Goal: Information Seeking & Learning: Find specific fact

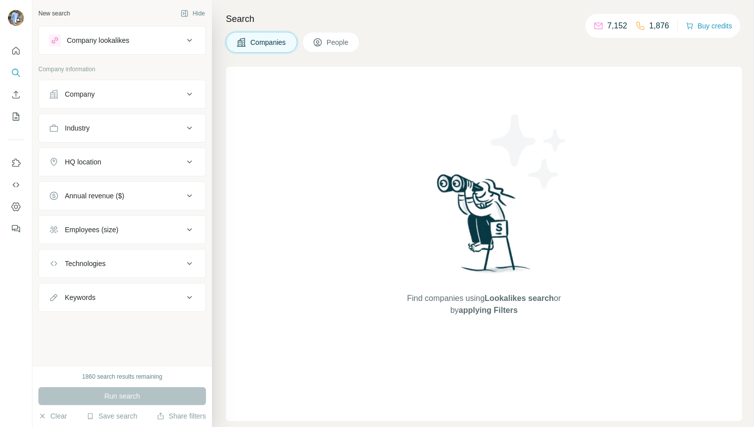
click at [326, 44] on button "People" at bounding box center [331, 42] width 58 height 21
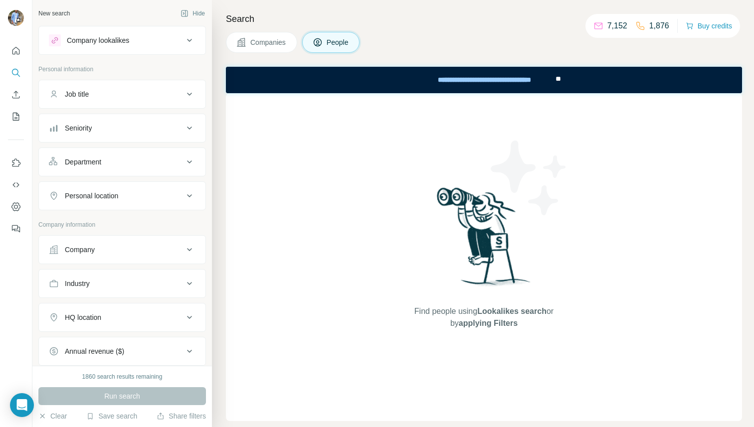
click at [271, 39] on span "Companies" at bounding box center [268, 42] width 36 height 10
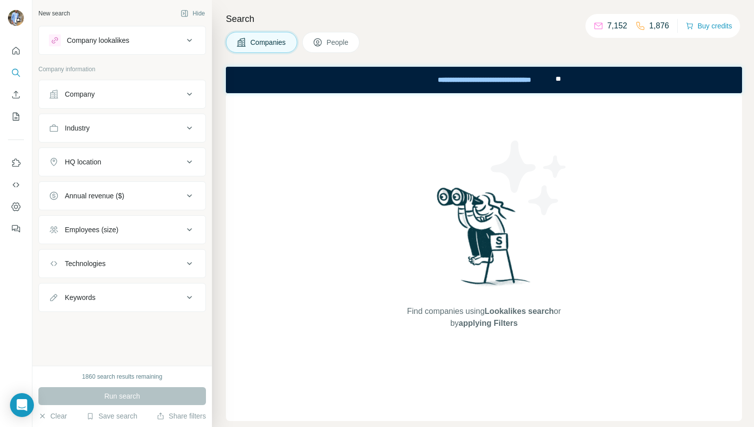
click at [337, 40] on span "People" at bounding box center [337, 42] width 23 height 10
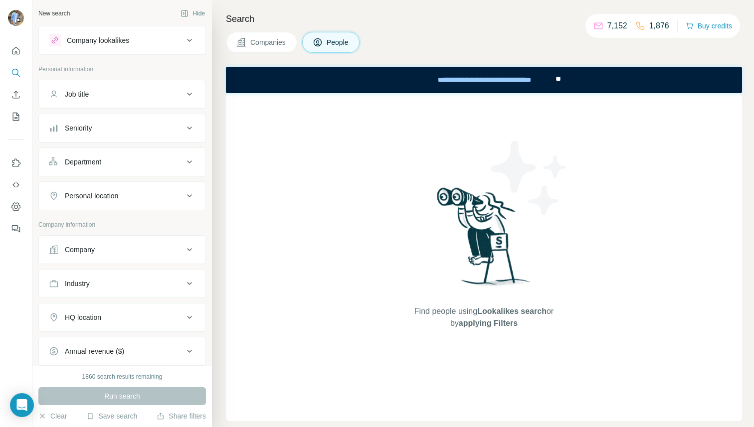
click at [107, 126] on div "Seniority" at bounding box center [116, 128] width 135 height 10
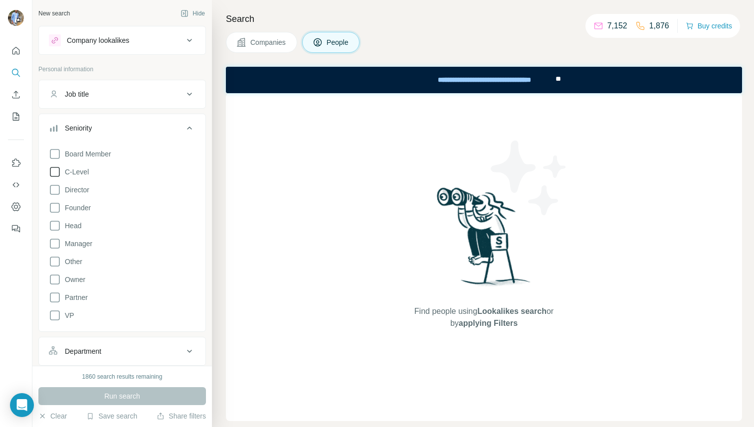
click at [75, 172] on span "C-Level" at bounding box center [75, 172] width 28 height 10
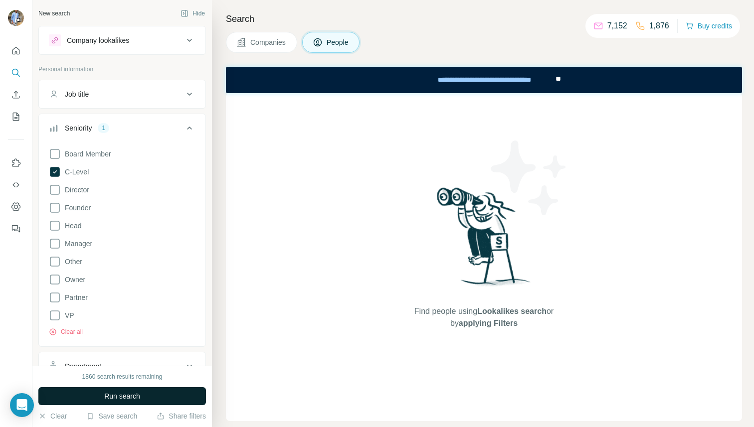
click at [116, 400] on span "Run search" at bounding box center [122, 396] width 36 height 10
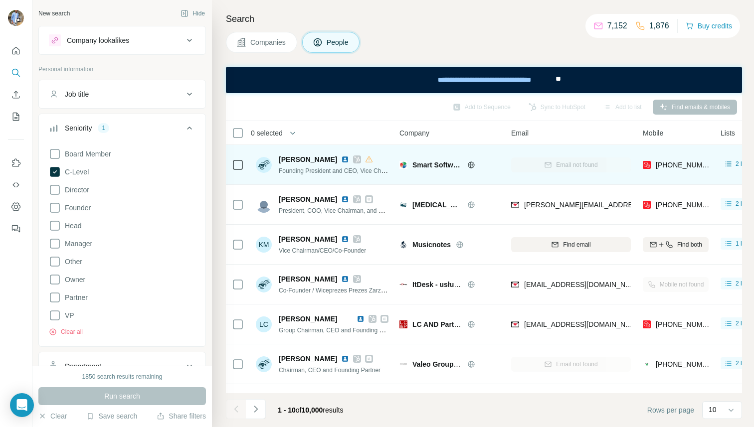
click at [293, 157] on span "Charles Smart" at bounding box center [308, 160] width 58 height 10
click at [266, 163] on img at bounding box center [264, 165] width 16 height 16
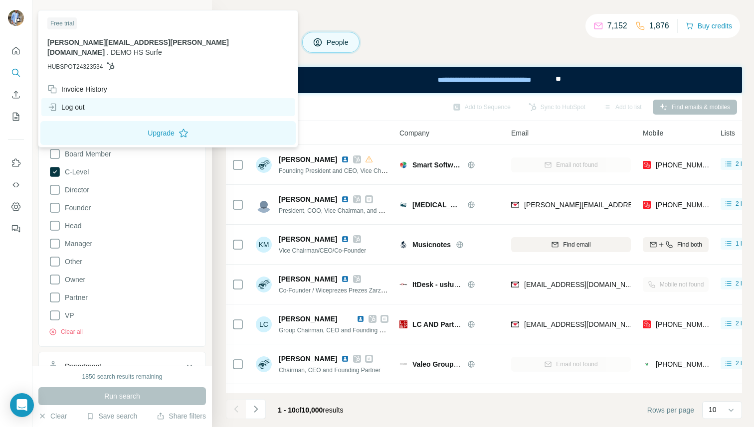
click at [63, 102] on div "Log out" at bounding box center [65, 107] width 37 height 10
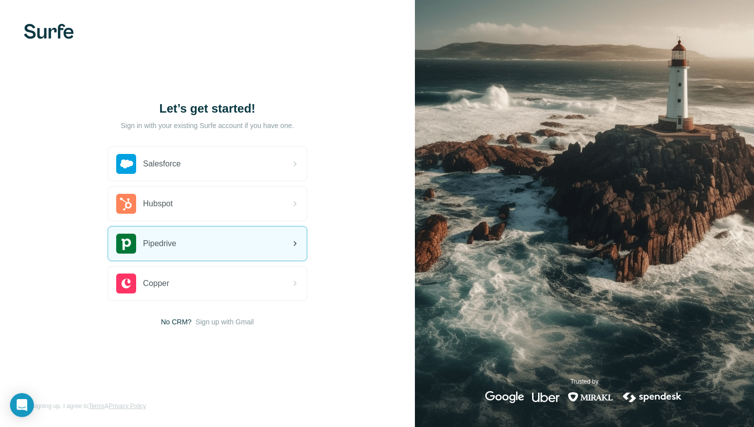
click at [170, 238] on span "Pipedrive" at bounding box center [159, 244] width 33 height 12
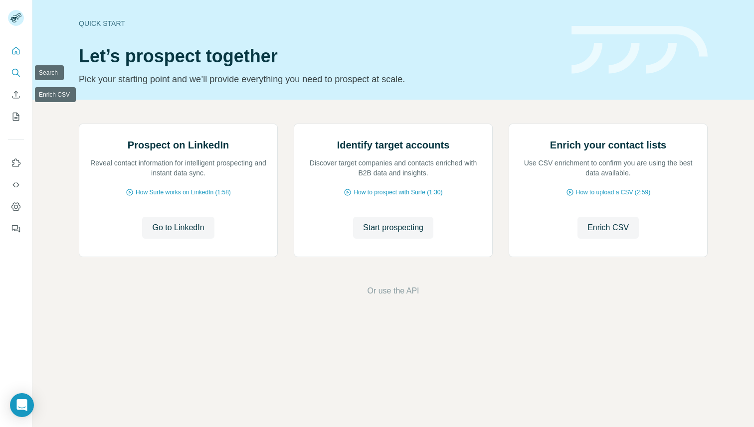
click at [17, 73] on icon "Search" at bounding box center [16, 73] width 10 height 10
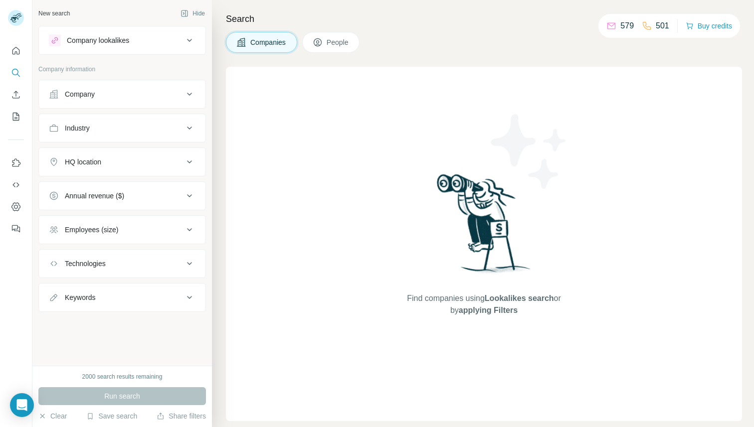
click at [86, 123] on div "Industry" at bounding box center [77, 128] width 25 height 10
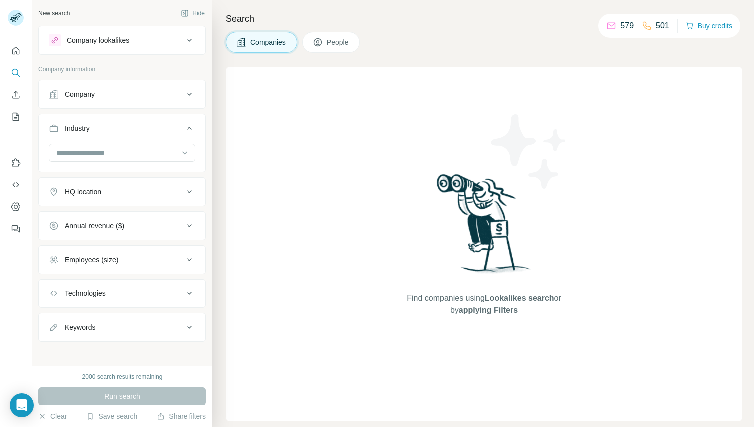
click at [86, 123] on div "Industry" at bounding box center [77, 128] width 25 height 10
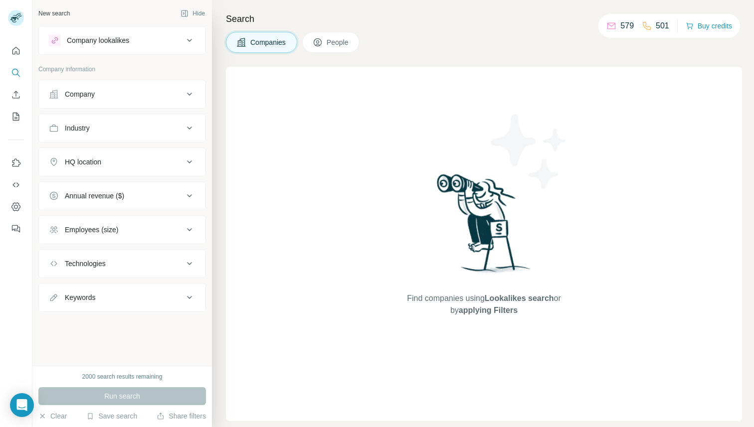
click at [87, 167] on button "HQ location" at bounding box center [122, 162] width 166 height 24
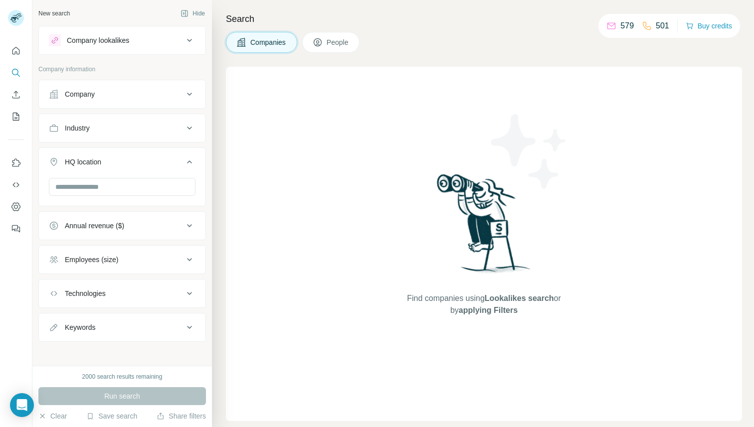
click at [83, 222] on div "Annual revenue ($)" at bounding box center [94, 226] width 59 height 10
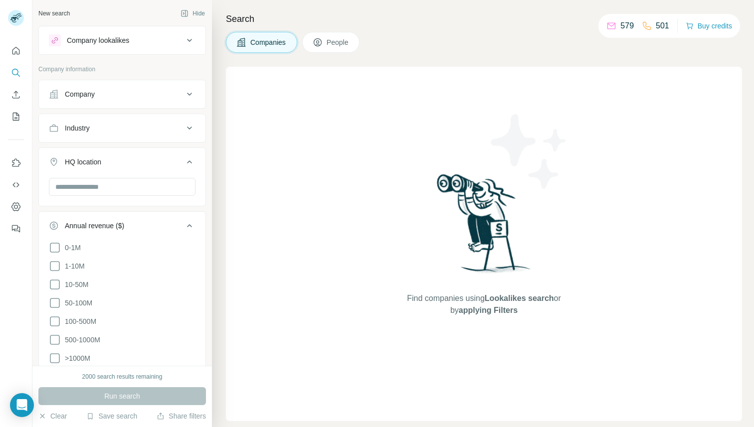
click at [79, 257] on ul "0-1M 1-10M 10-50M 50-100M 100-500M 500-1000M >1000M" at bounding box center [122, 303] width 147 height 123
click at [77, 266] on span "1-10M" at bounding box center [73, 266] width 24 height 10
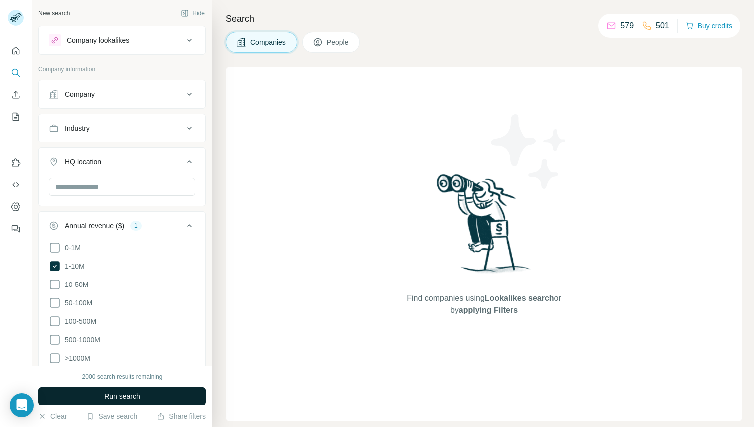
click at [123, 402] on button "Run search" at bounding box center [121, 396] width 167 height 18
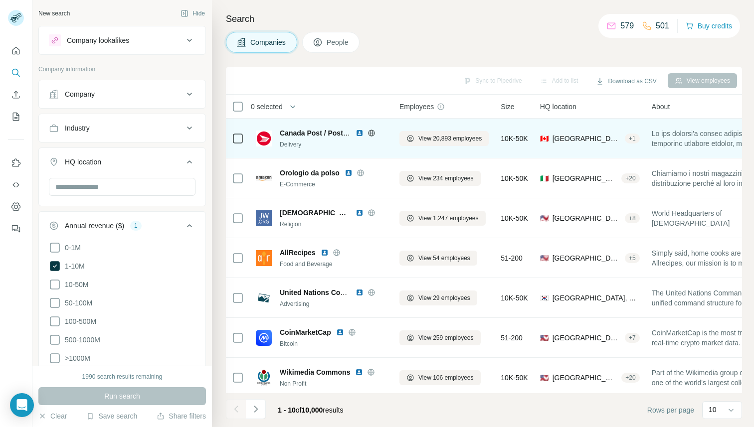
click at [356, 146] on div "Delivery" at bounding box center [334, 144] width 108 height 9
click at [285, 145] on div "Delivery" at bounding box center [334, 144] width 108 height 9
click at [269, 137] on img at bounding box center [264, 139] width 16 height 16
click at [267, 148] on div "Canada Post / Postes Canada Delivery" at bounding box center [322, 138] width 132 height 21
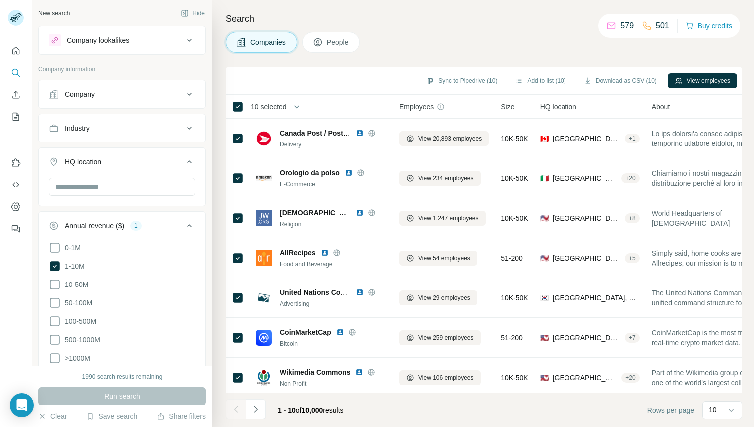
click at [280, 106] on span "10 selected" at bounding box center [269, 107] width 36 height 10
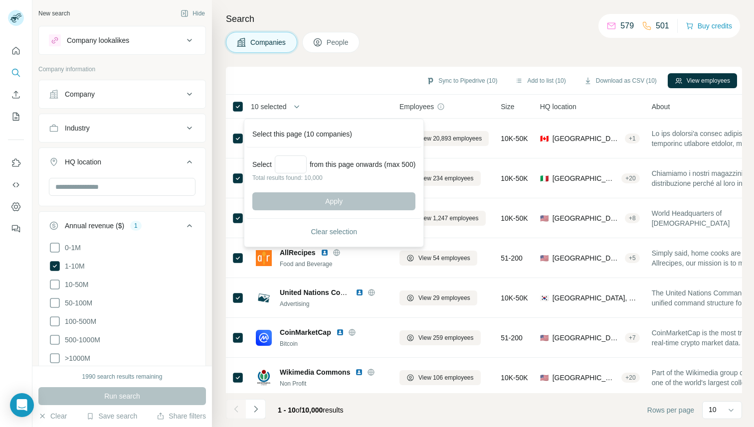
click at [280, 106] on span "10 selected" at bounding box center [269, 107] width 36 height 10
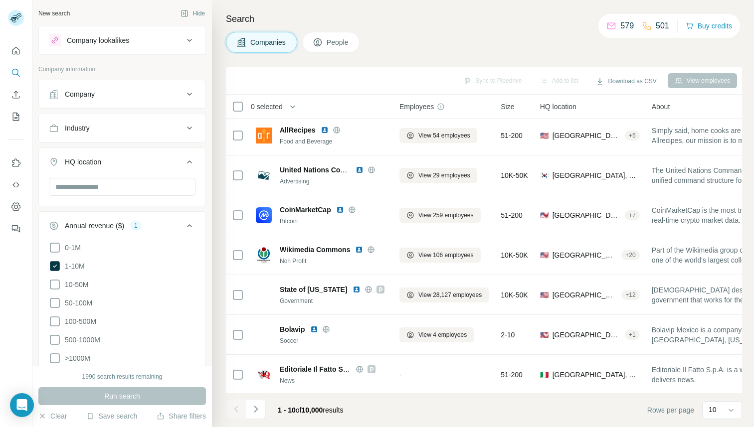
scroll to position [124, 0]
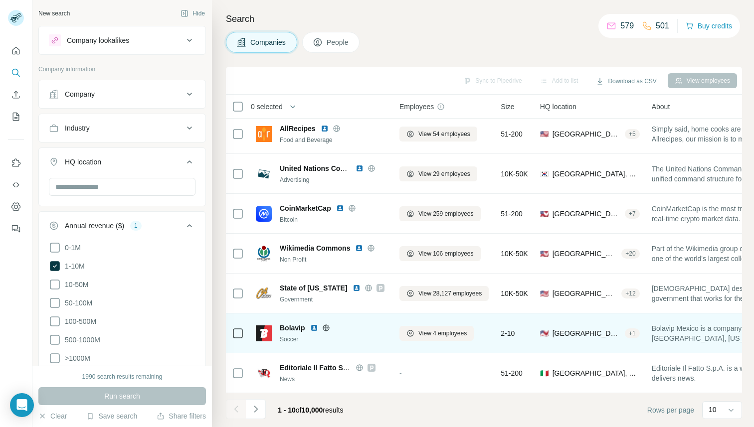
click at [334, 327] on div at bounding box center [338, 328] width 8 height 8
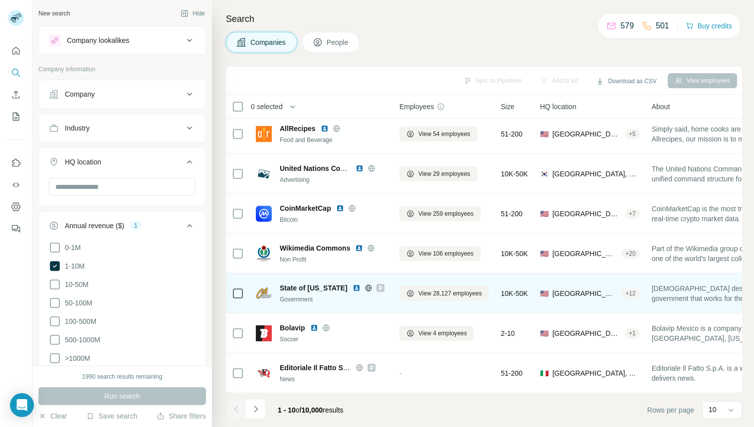
click at [378, 289] on icon at bounding box center [379, 288] width 3 height 5
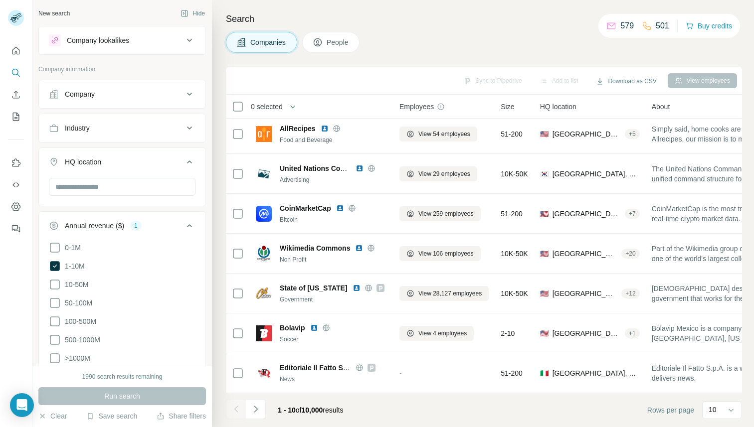
click at [337, 44] on span "People" at bounding box center [337, 42] width 23 height 10
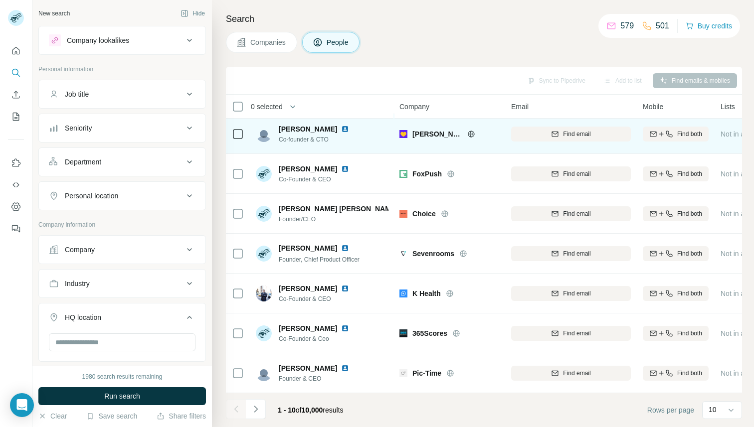
click at [300, 127] on span "Abraham Rosenfeld" at bounding box center [308, 129] width 58 height 10
click at [304, 140] on span "Co-founder & CTO" at bounding box center [316, 139] width 74 height 9
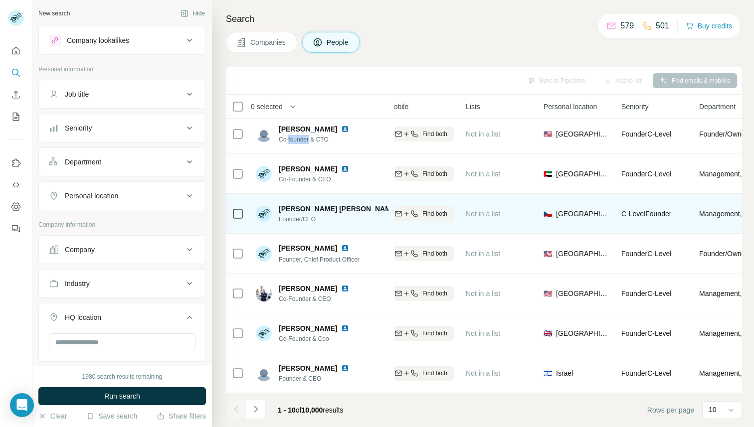
scroll to position [124, 0]
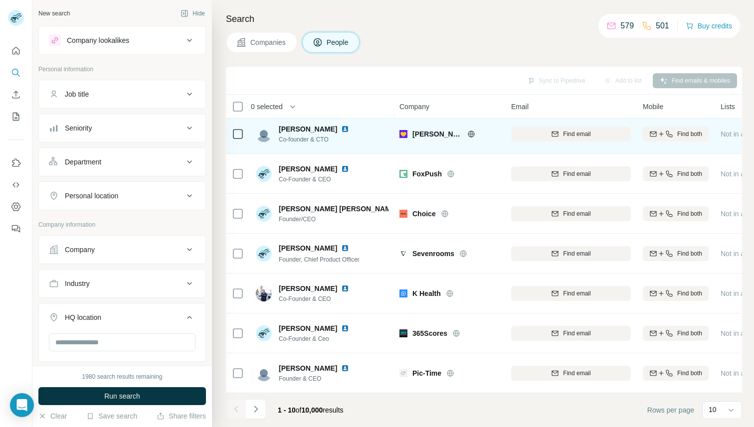
click at [431, 133] on span "Jane Technologies" at bounding box center [437, 134] width 50 height 10
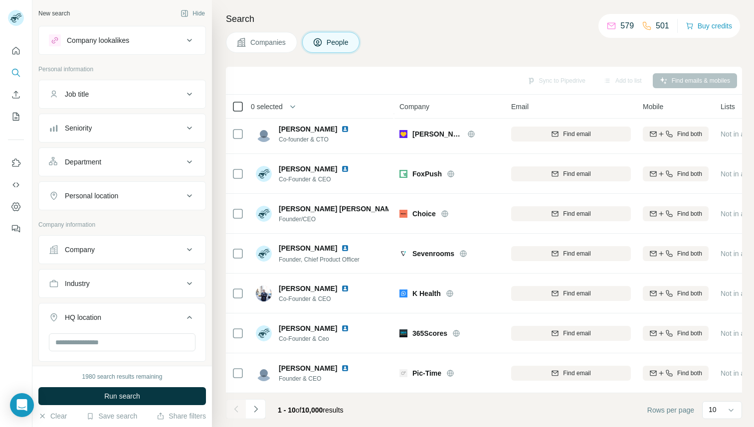
click at [239, 101] on icon at bounding box center [238, 107] width 12 height 12
